Goal: Task Accomplishment & Management: Manage account settings

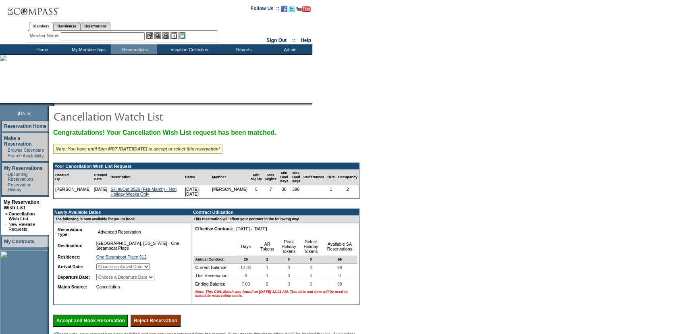
drag, startPoint x: 166, startPoint y: 199, endPoint x: 104, endPoint y: 193, distance: 62.4
click at [109, 193] on td "Ski In/Out 2026 (Feb-March) - Non Holiday Weeks Only" at bounding box center [146, 191] width 75 height 13
copy link "Ski In/Out 2026 (Feb-March) - Non Holiday Weeks Only"
click at [497, 143] on form "Follow Us ::" at bounding box center [349, 218] width 698 height 436
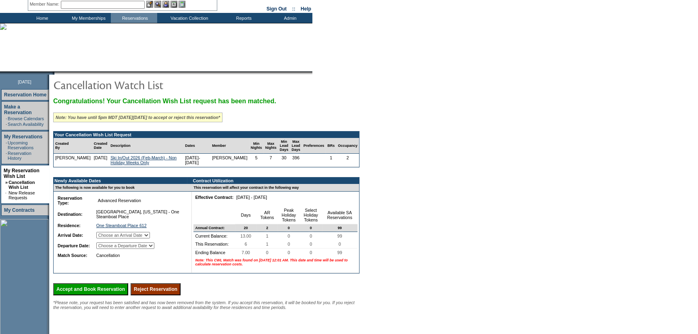
scroll to position [105, 0]
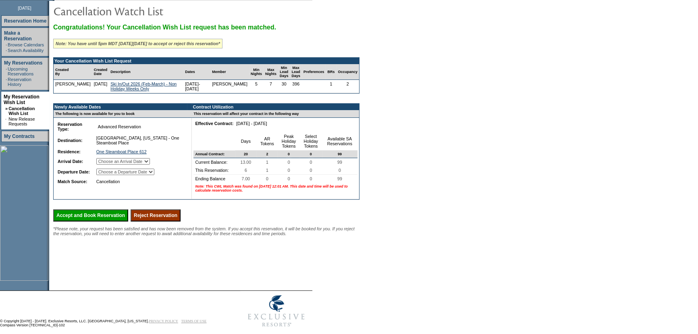
click at [181, 221] on input "Reject Reservation" at bounding box center [156, 215] width 50 height 12
click at [140, 165] on select "Choose an Arrival Date Sunday, February 22, 2026 Monday, February 23, 2026 Tues…" at bounding box center [123, 161] width 54 height 6
drag, startPoint x: 422, startPoint y: 141, endPoint x: 310, endPoint y: 213, distance: 133.0
click at [422, 141] on form "Follow Us ::" at bounding box center [349, 113] width 698 height 436
click at [181, 221] on input "Reject Reservation" at bounding box center [156, 215] width 50 height 12
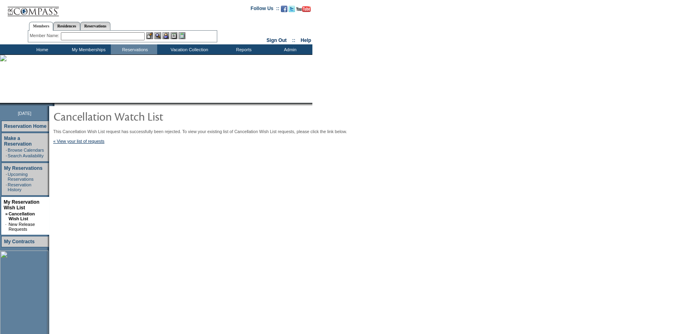
drag, startPoint x: 0, startPoint y: 0, endPoint x: 235, endPoint y: 197, distance: 306.5
click at [472, 125] on form "Follow Us ::" at bounding box center [349, 218] width 698 height 436
click at [111, 37] on input "text" at bounding box center [103, 36] width 84 height 8
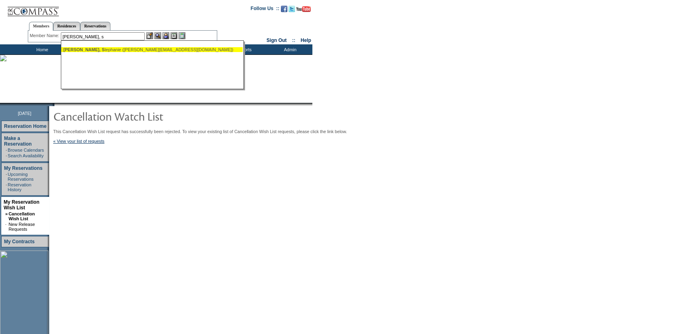
click at [147, 47] on div "[PERSON_NAME], S [PERSON_NAME] ([PERSON_NAME][EMAIL_ADDRESS][DOMAIN_NAME])" at bounding box center [151, 49] width 177 height 5
type input "[PERSON_NAME] ([PERSON_NAME][EMAIL_ADDRESS][DOMAIN_NAME])"
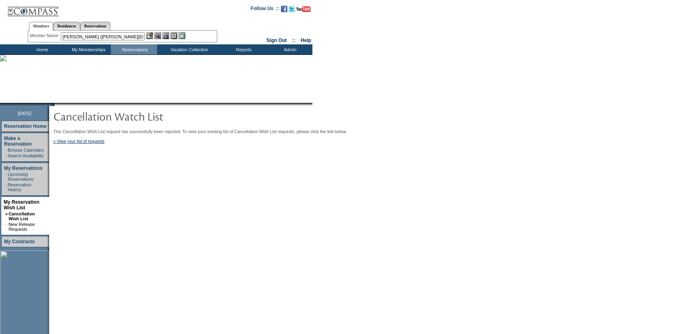
click at [166, 33] on img at bounding box center [165, 35] width 7 height 7
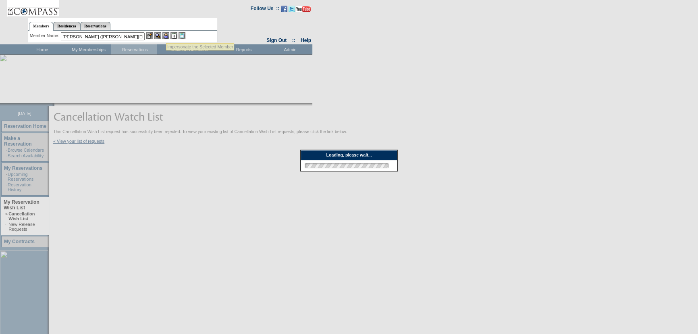
click at [160, 36] on img at bounding box center [157, 35] width 7 height 7
